Goal: Information Seeking & Learning: Learn about a topic

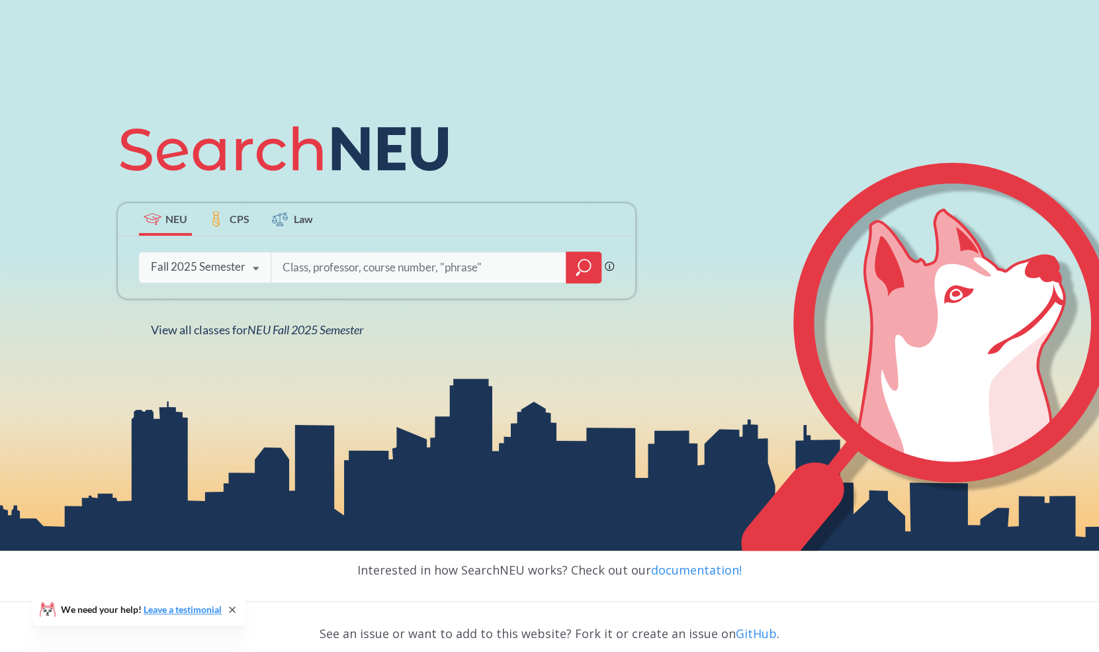
scroll to position [153, 0]
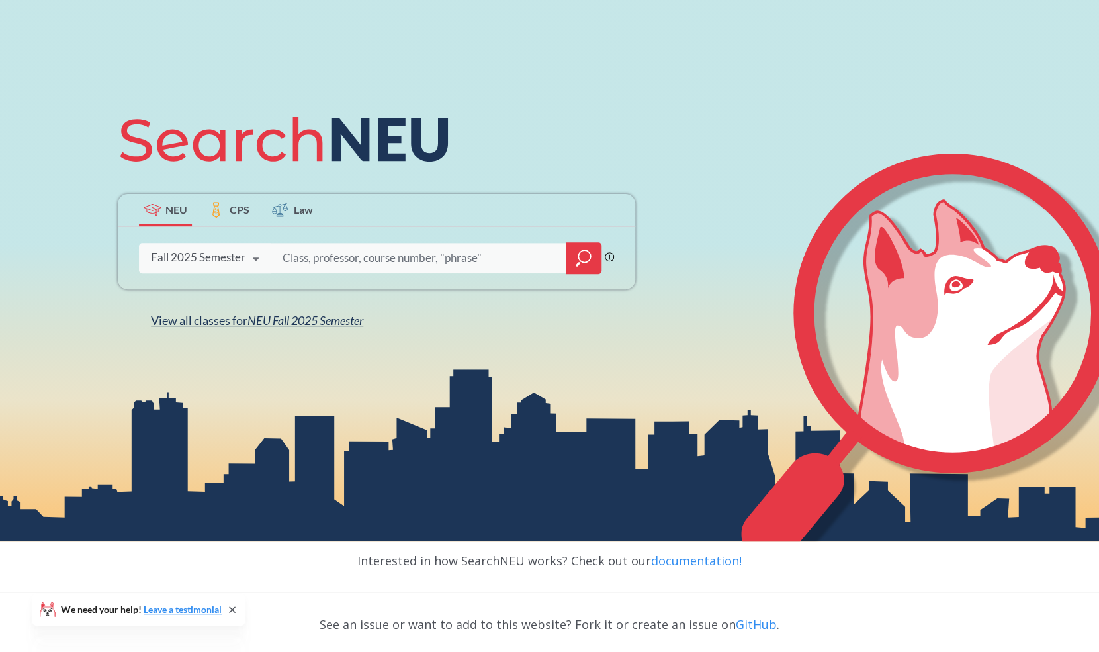
click at [247, 316] on span "View all classes for NEU Fall 2025 Semester" at bounding box center [257, 320] width 212 height 15
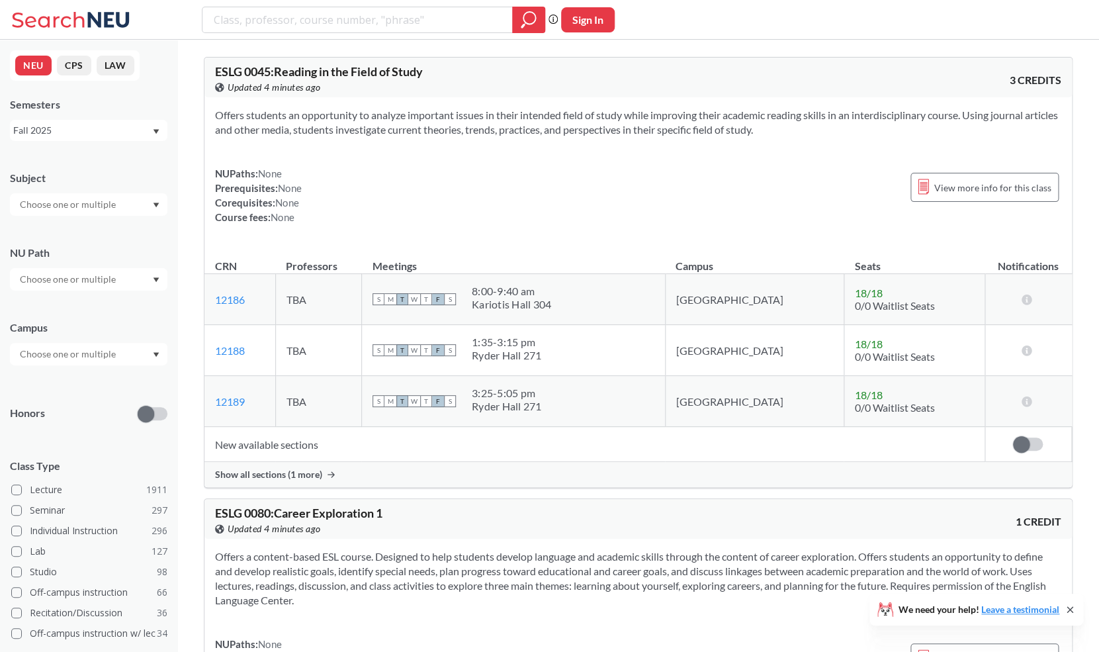
click at [151, 207] on div at bounding box center [88, 204] width 157 height 22
click at [153, 196] on div at bounding box center [88, 204] width 157 height 22
click at [289, 22] on input "search" at bounding box center [357, 20] width 290 height 22
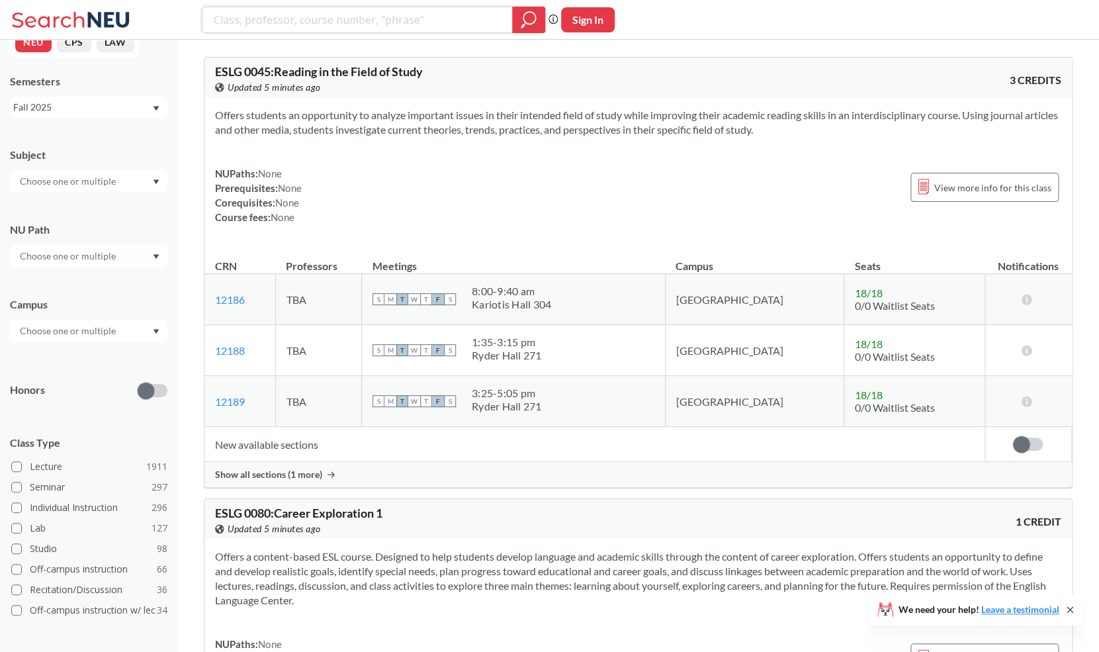
scroll to position [10, 0]
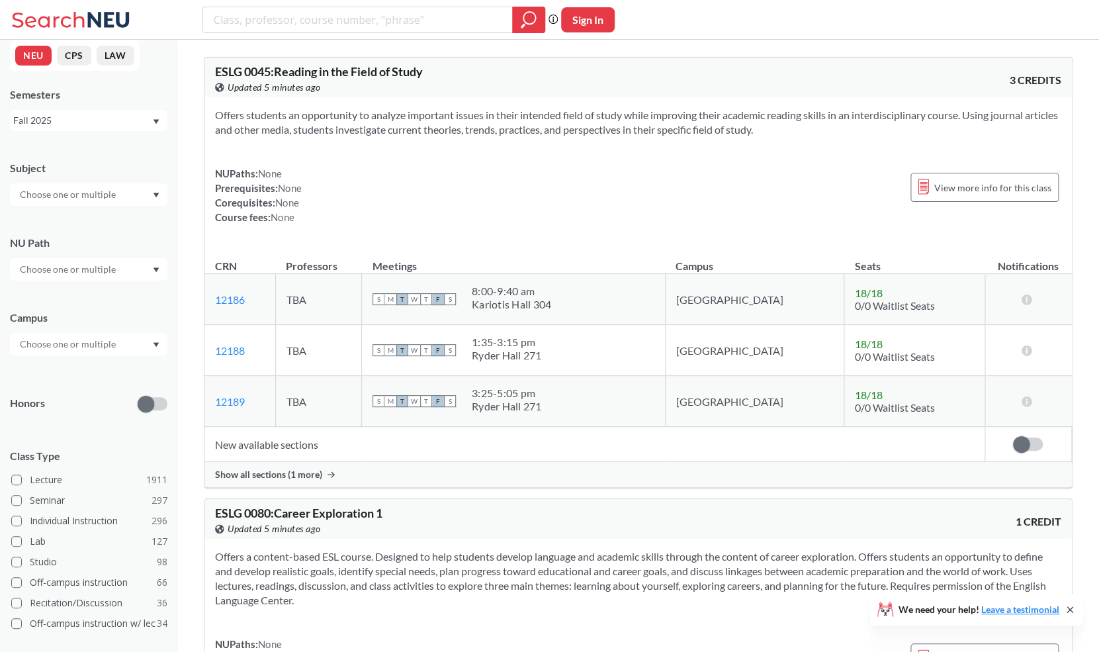
click at [142, 198] on div at bounding box center [88, 194] width 157 height 22
click at [263, 28] on input "search" at bounding box center [357, 20] width 290 height 22
type input "intermediate and advanced science"
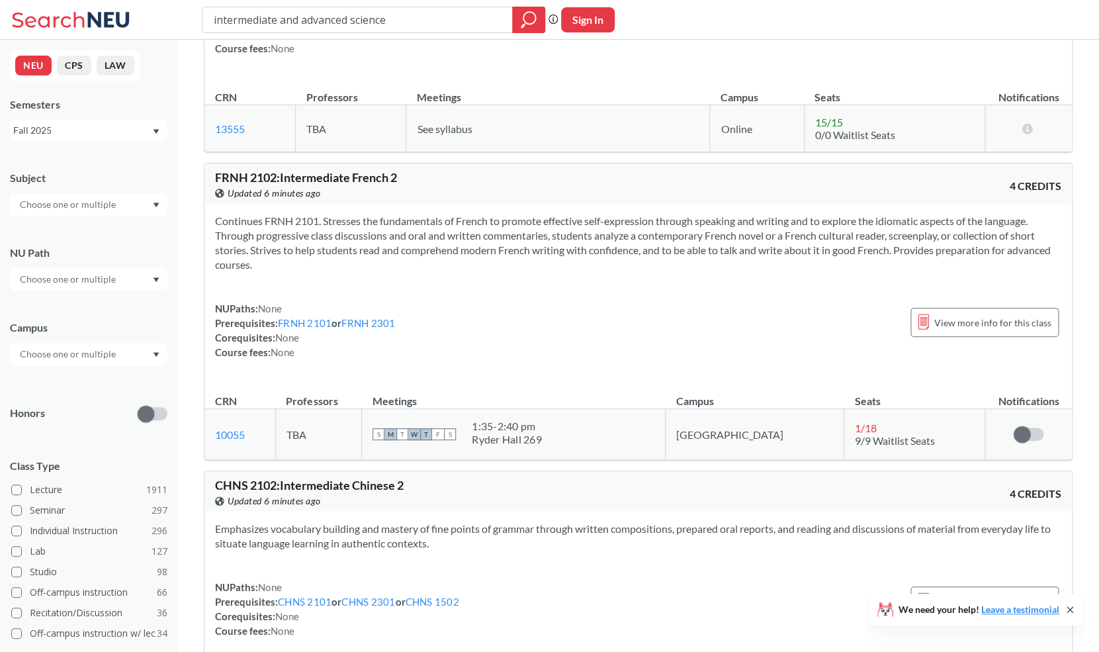
scroll to position [175, 0]
